Goal: Task Accomplishment & Management: Use online tool/utility

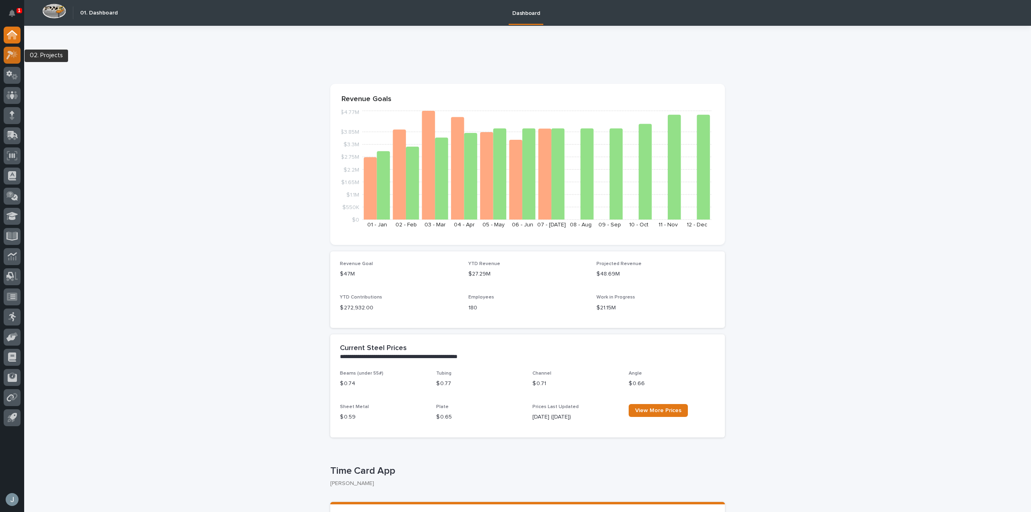
click at [14, 56] on icon at bounding box center [14, 54] width 7 height 8
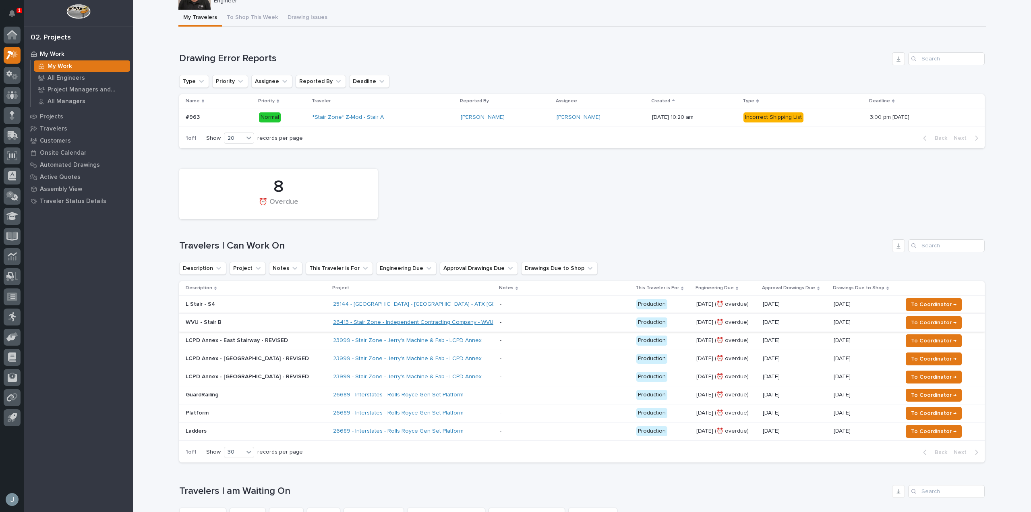
scroll to position [40, 0]
click at [500, 317] on div "- -" at bounding box center [565, 321] width 130 height 13
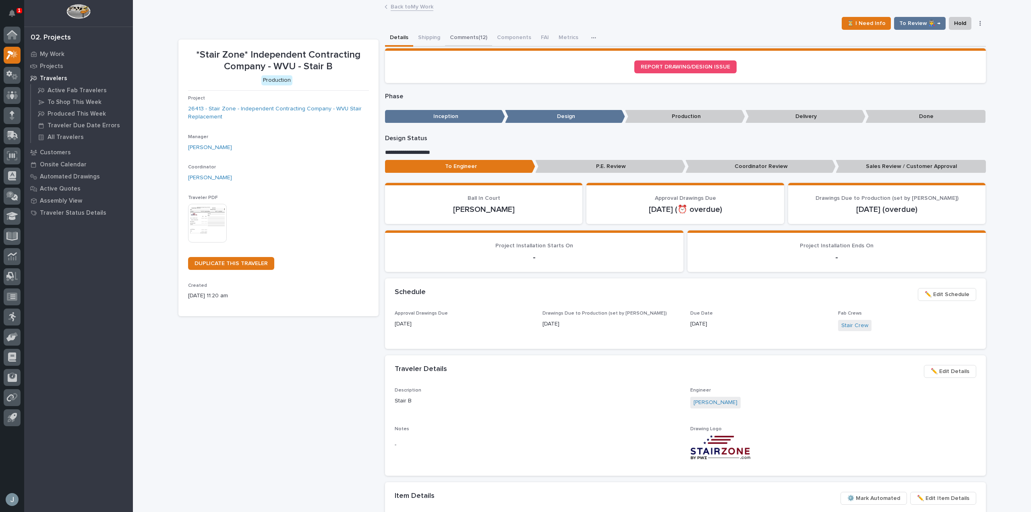
click at [463, 37] on button "Comments (12)" at bounding box center [468, 38] width 47 height 17
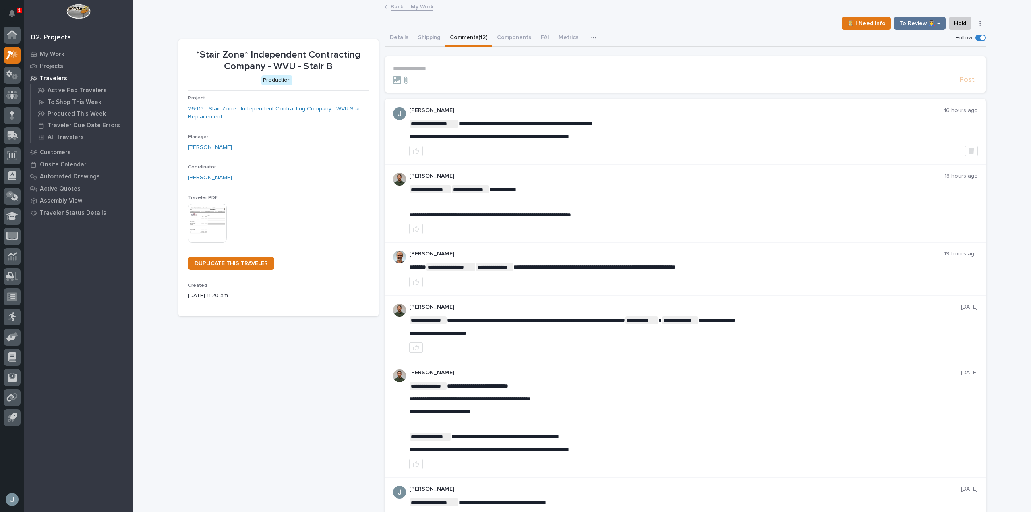
click at [62, 77] on p "Travelers" at bounding box center [53, 78] width 27 height 7
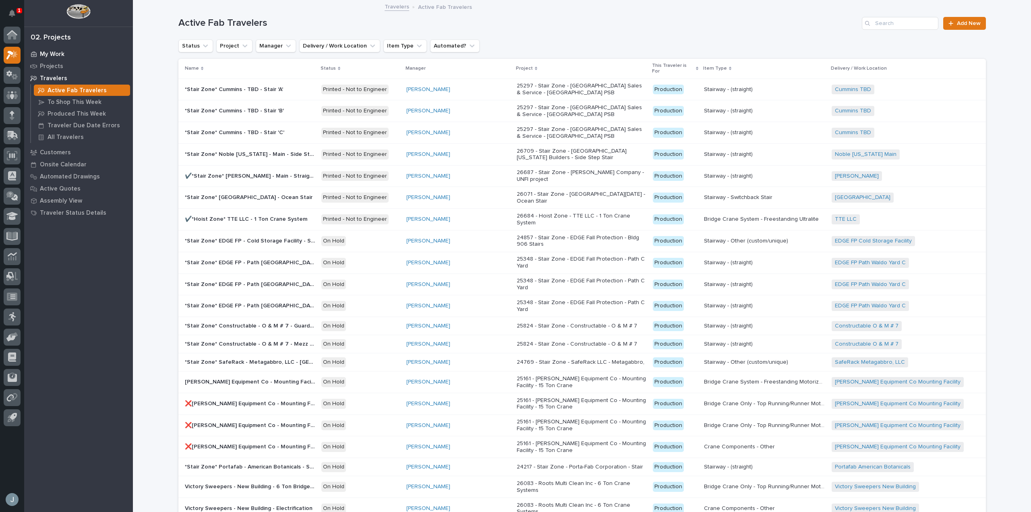
click at [55, 54] on p "My Work" at bounding box center [52, 54] width 25 height 7
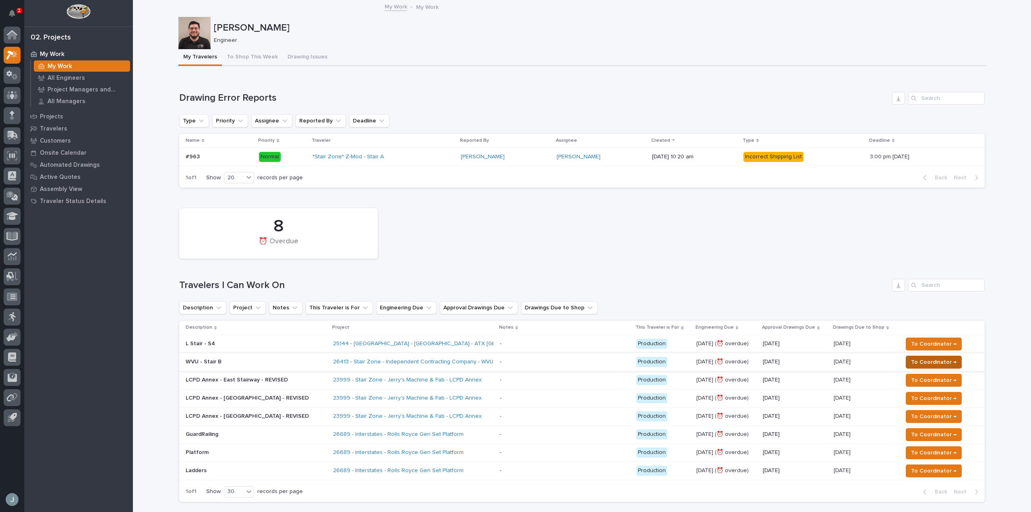
click at [921, 361] on span "To Coordinator →" at bounding box center [934, 362] width 46 height 10
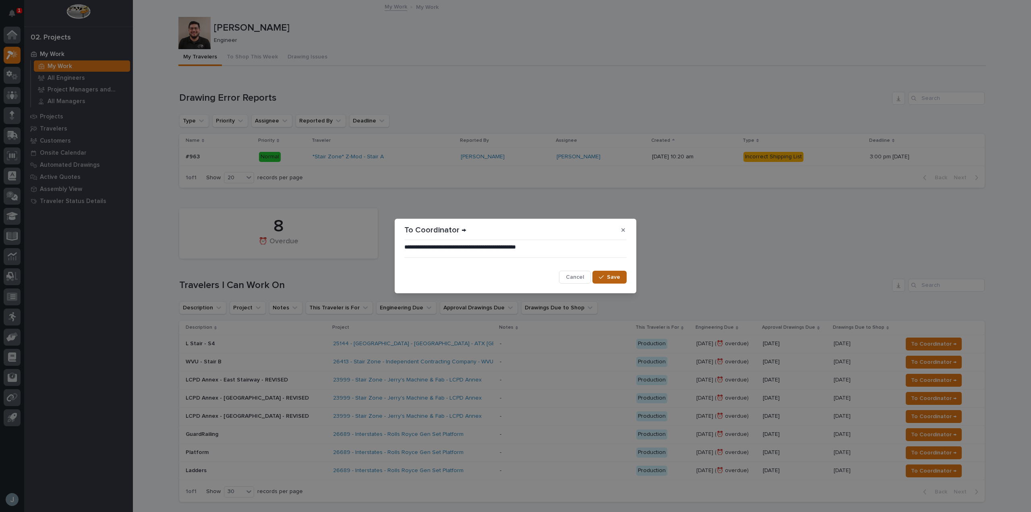
click at [604, 280] on button "Save" at bounding box center [609, 277] width 34 height 13
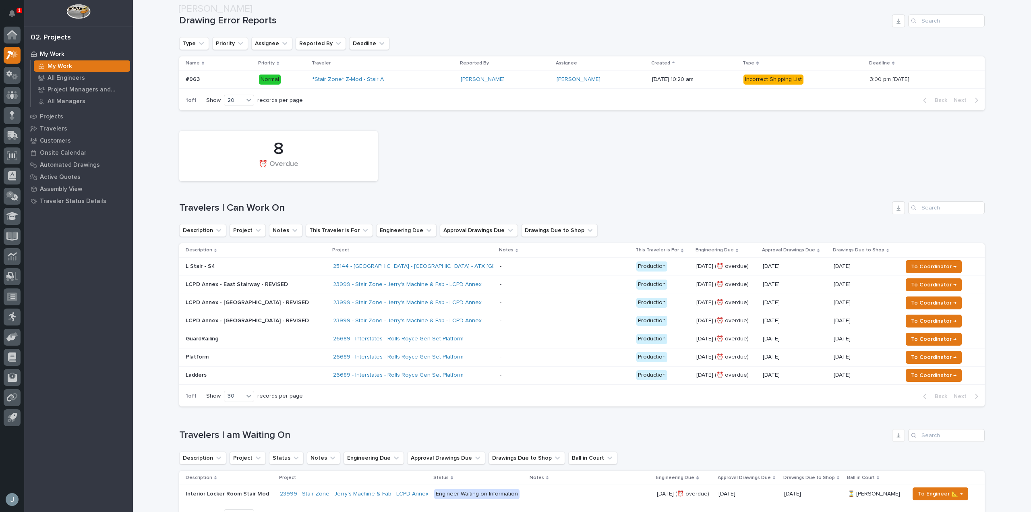
scroll to position [80, 0]
